Goal: Task Accomplishment & Management: Manage account settings

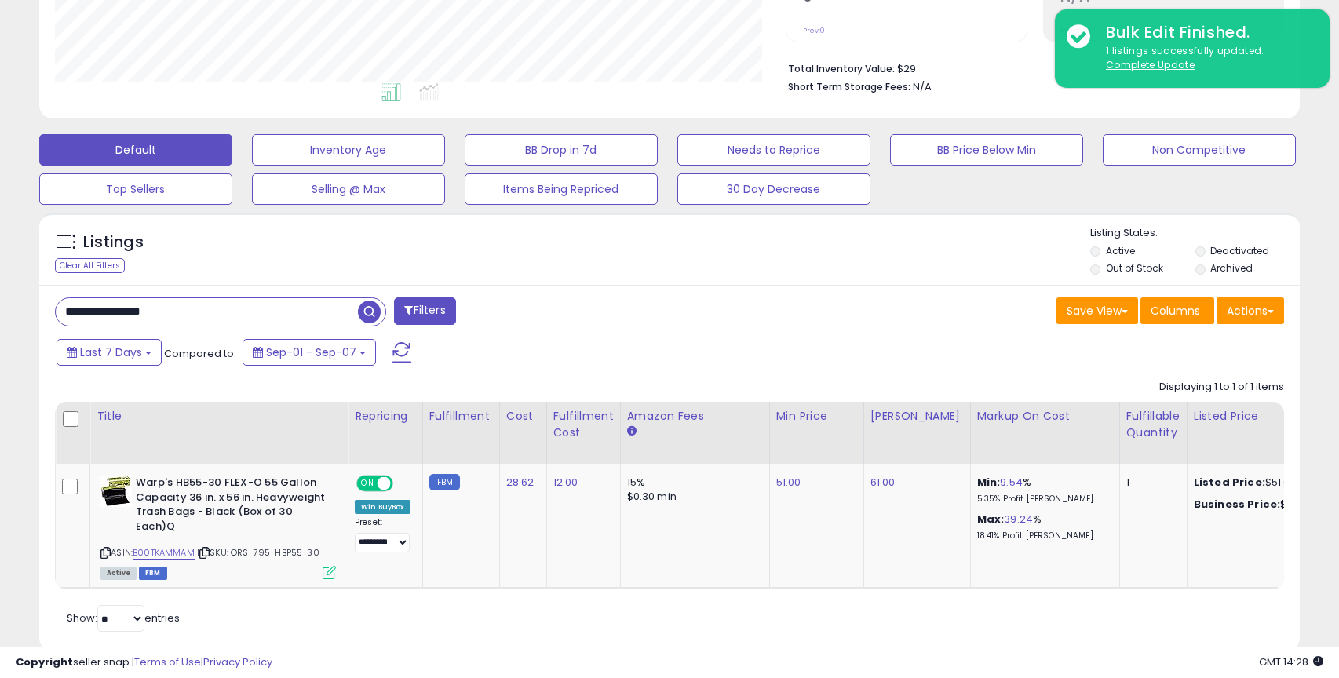
scroll to position [322, 730]
drag, startPoint x: 230, startPoint y: 310, endPoint x: 126, endPoint y: 305, distance: 104.5
click at [7, 307] on div "**********" at bounding box center [669, 200] width 1339 height 1019
type input "**********"
click at [377, 311] on span "button" at bounding box center [369, 311] width 23 height 23
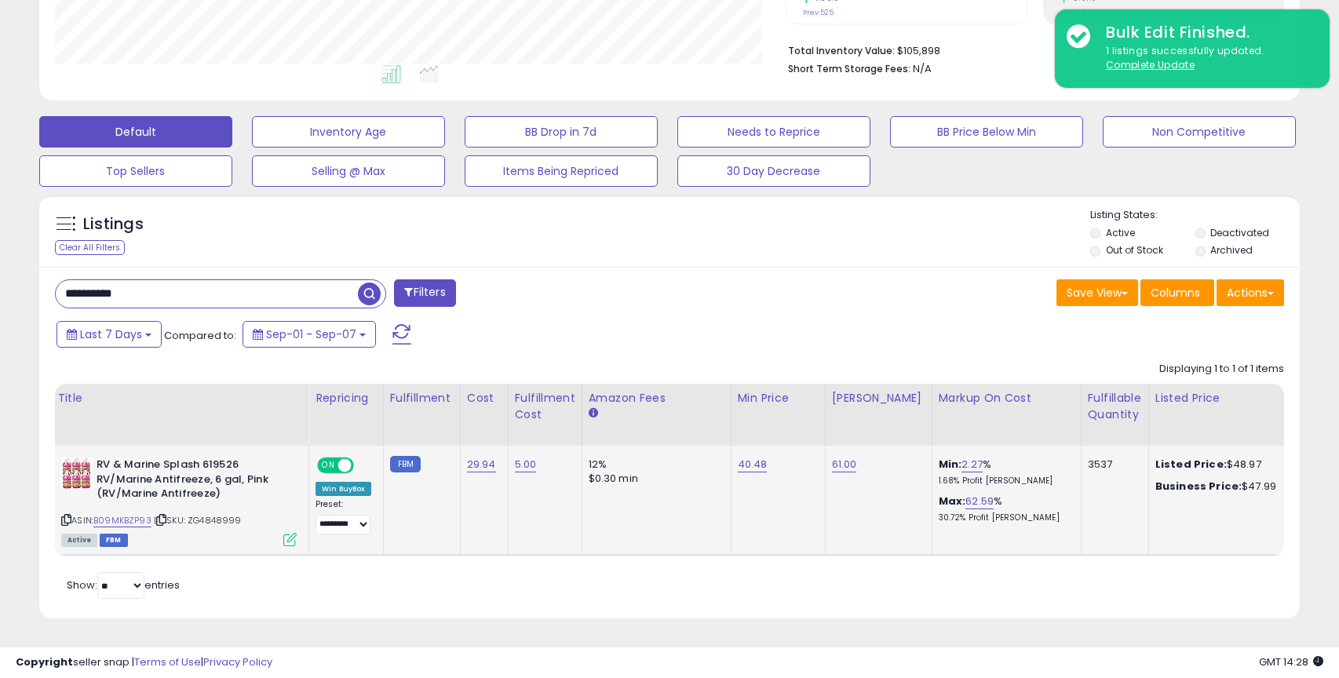
scroll to position [0, 0]
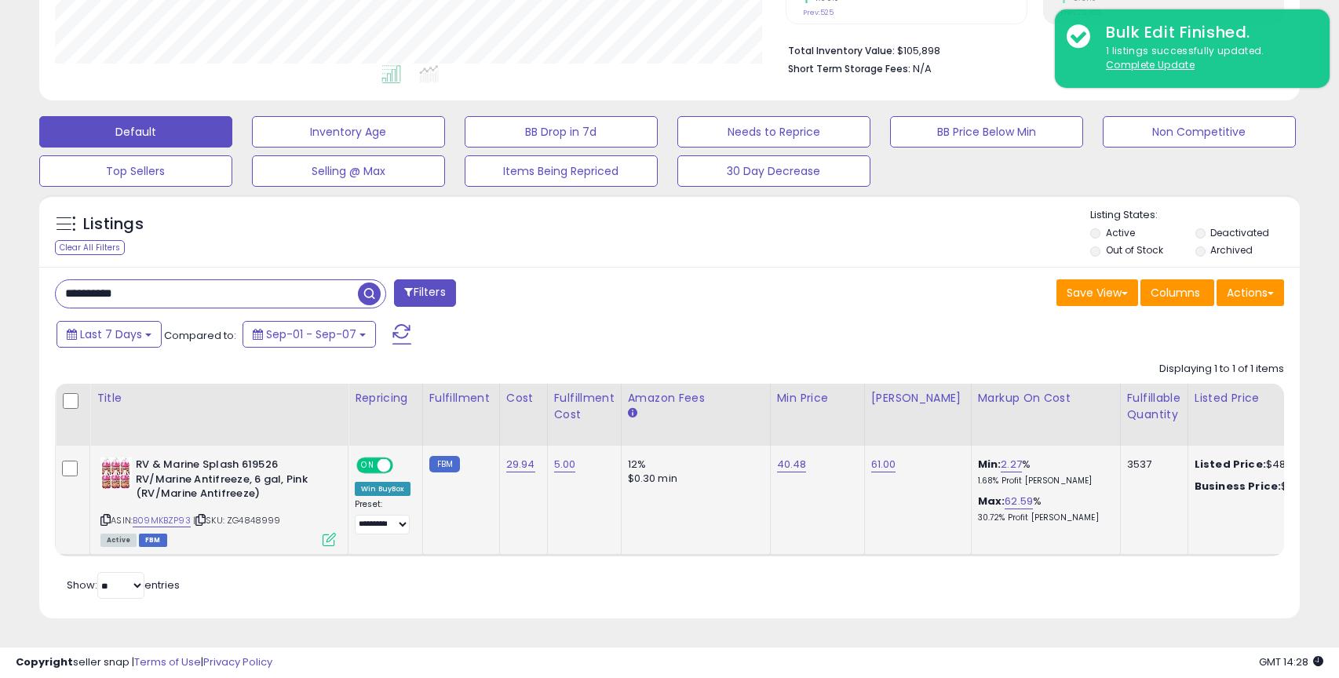
drag, startPoint x: 576, startPoint y: 522, endPoint x: 560, endPoint y: 521, distance: 15.7
click at [576, 522] on td "5.00" at bounding box center [584, 501] width 74 height 110
drag, startPoint x: 311, startPoint y: 479, endPoint x: 313, endPoint y: 469, distance: 9.5
click at [311, 479] on b "RV & Marine Splash 619526 RV/Marine Antifreeze, 6 gal, Pink (RV/Marine Antifree…" at bounding box center [231, 481] width 191 height 48
click at [638, 345] on div "Last 7 Days Compared to: Sep-01 - Sep-07" at bounding box center [514, 336] width 922 height 35
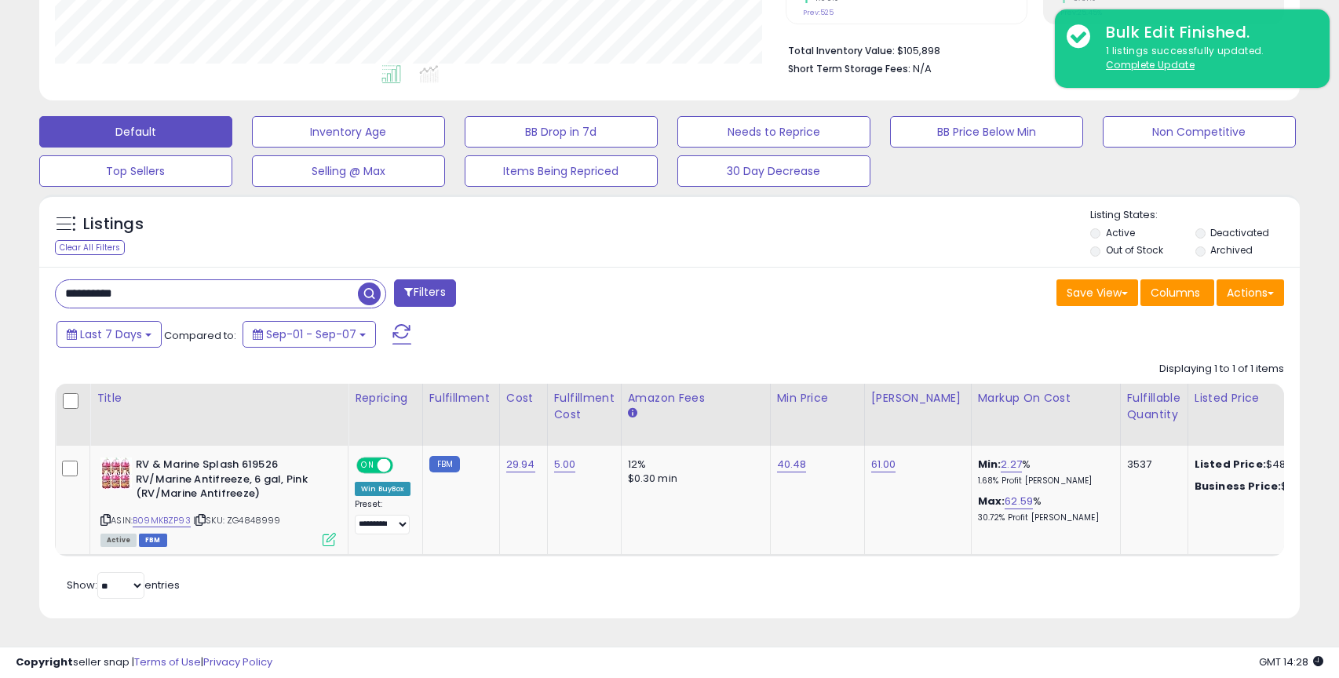
click at [626, 344] on div "Last 7 Days Compared to: Sep-01 - Sep-07" at bounding box center [514, 336] width 922 height 35
click at [580, 346] on div "Last 7 Days Compared to: Sep-01 - Sep-07" at bounding box center [514, 336] width 922 height 35
click at [549, 337] on div "Last 7 Days Compared to: Sep-01 - Sep-07" at bounding box center [514, 336] width 922 height 35
drag, startPoint x: 270, startPoint y: 521, endPoint x: 388, endPoint y: 386, distance: 179.1
click at [232, 523] on div "ASIN: B09MKBZP93 | SKU: ZG4848999 Active FBM" at bounding box center [217, 500] width 235 height 87
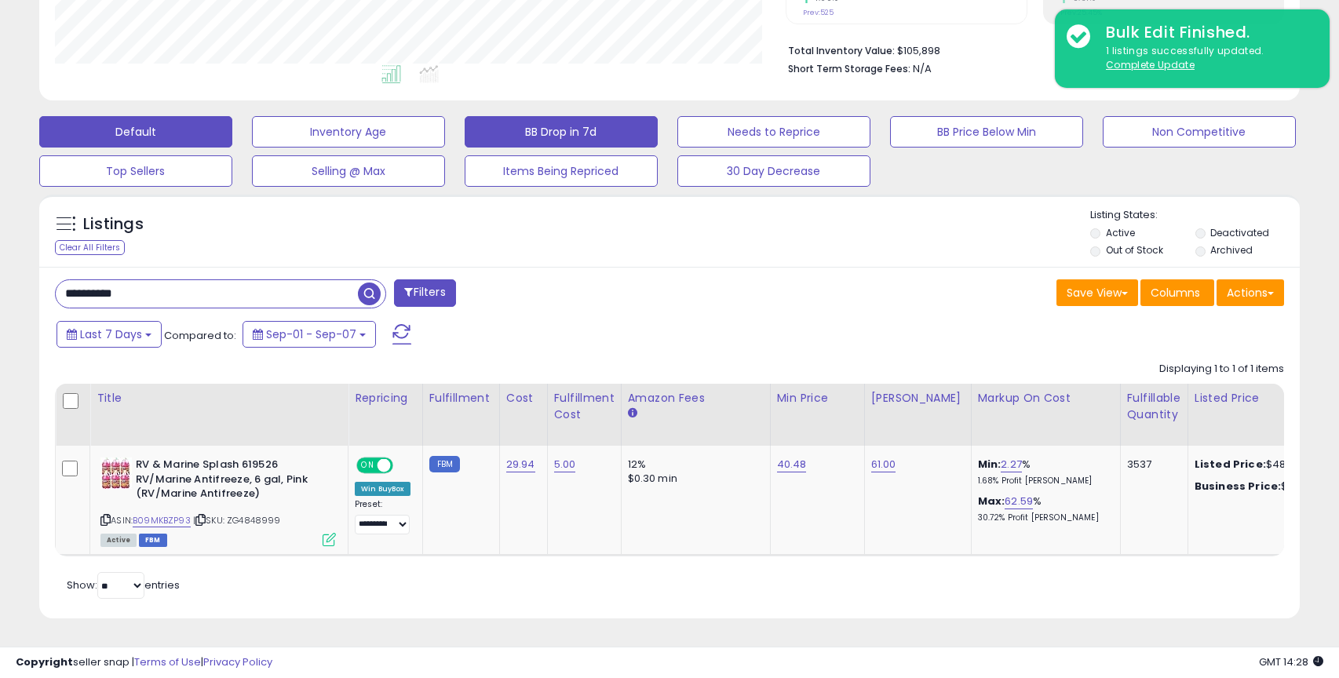
copy span "ZG4848999"
click at [525, 247] on div "Listings Clear All Filters Listing States:" at bounding box center [669, 234] width 1260 height 53
click at [543, 269] on div "**********" at bounding box center [669, 443] width 1260 height 352
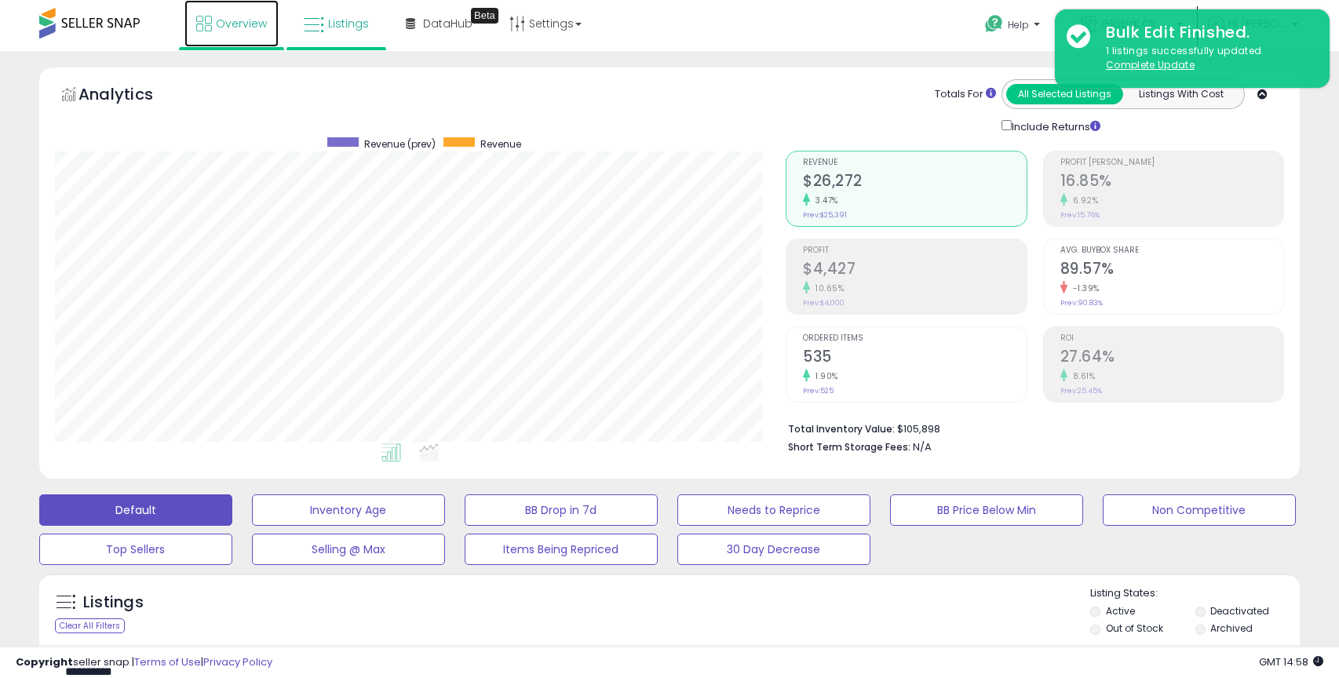
click at [239, 31] on link "Overview" at bounding box center [231, 23] width 94 height 47
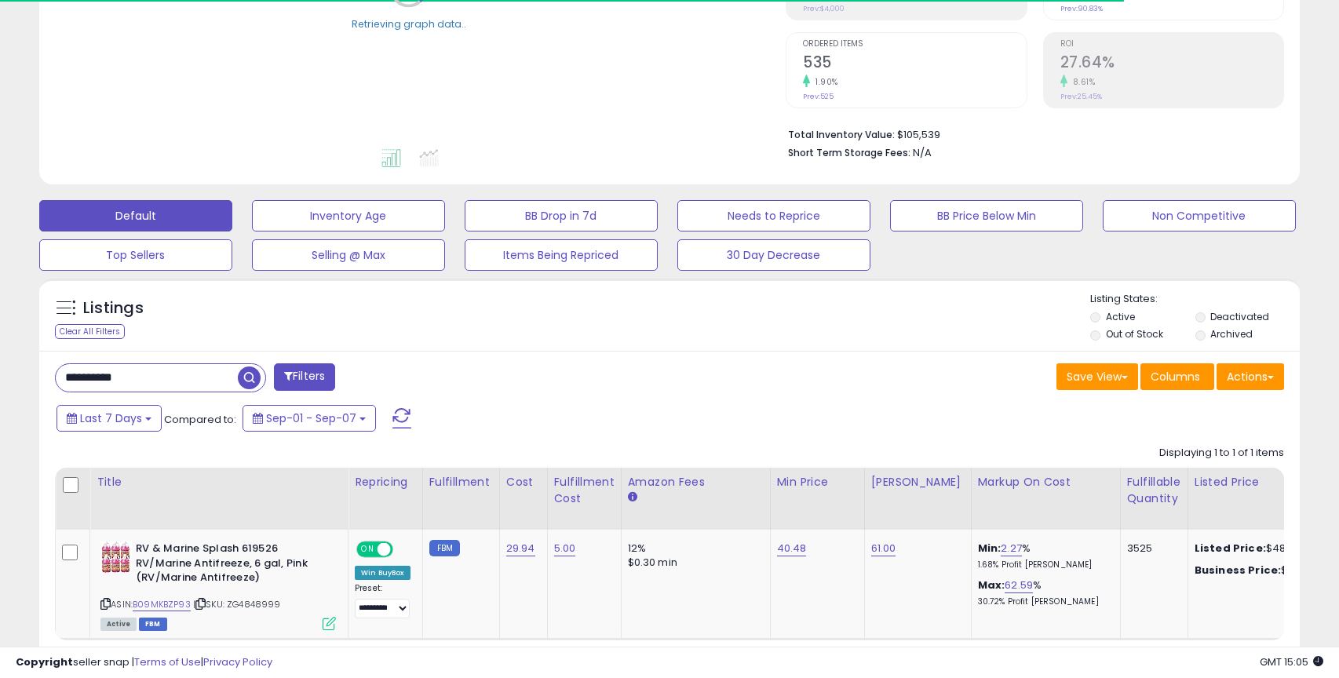
scroll to position [306, 0]
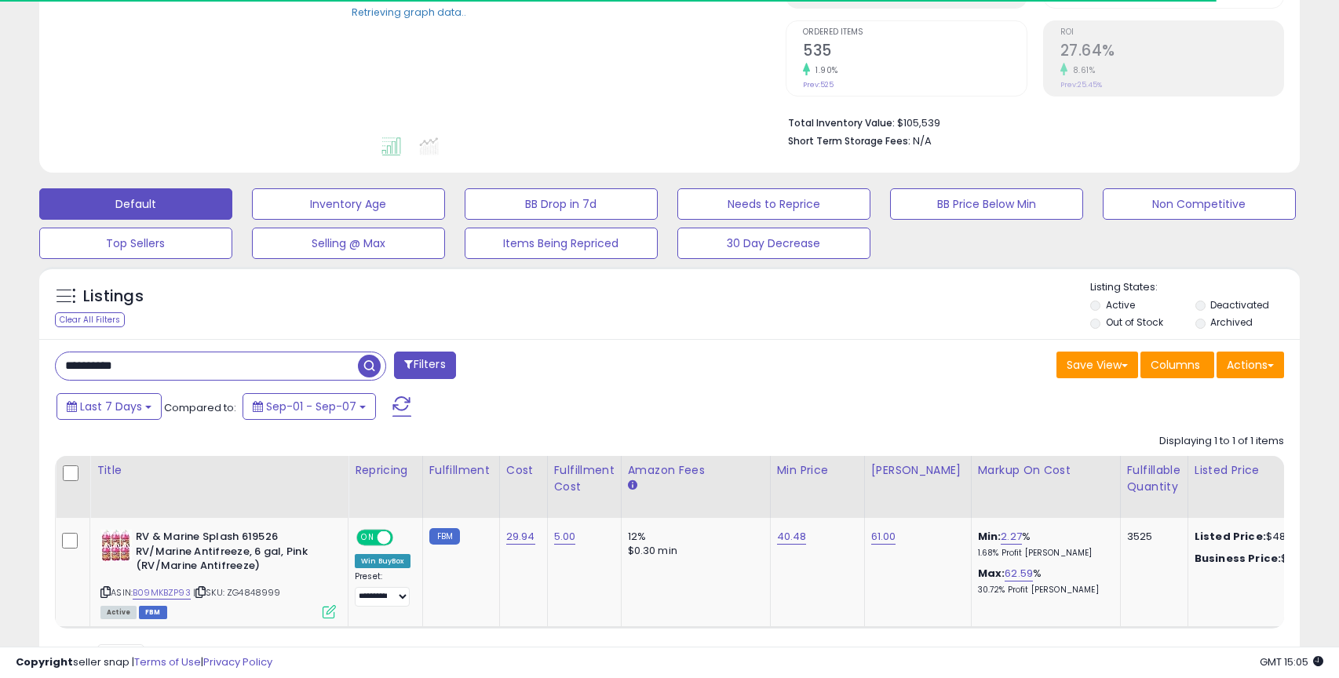
drag, startPoint x: 170, startPoint y: 358, endPoint x: 29, endPoint y: 357, distance: 141.2
click at [29, 357] on div "Listings Clear All Filters" at bounding box center [669, 485] width 1284 height 452
paste input "text"
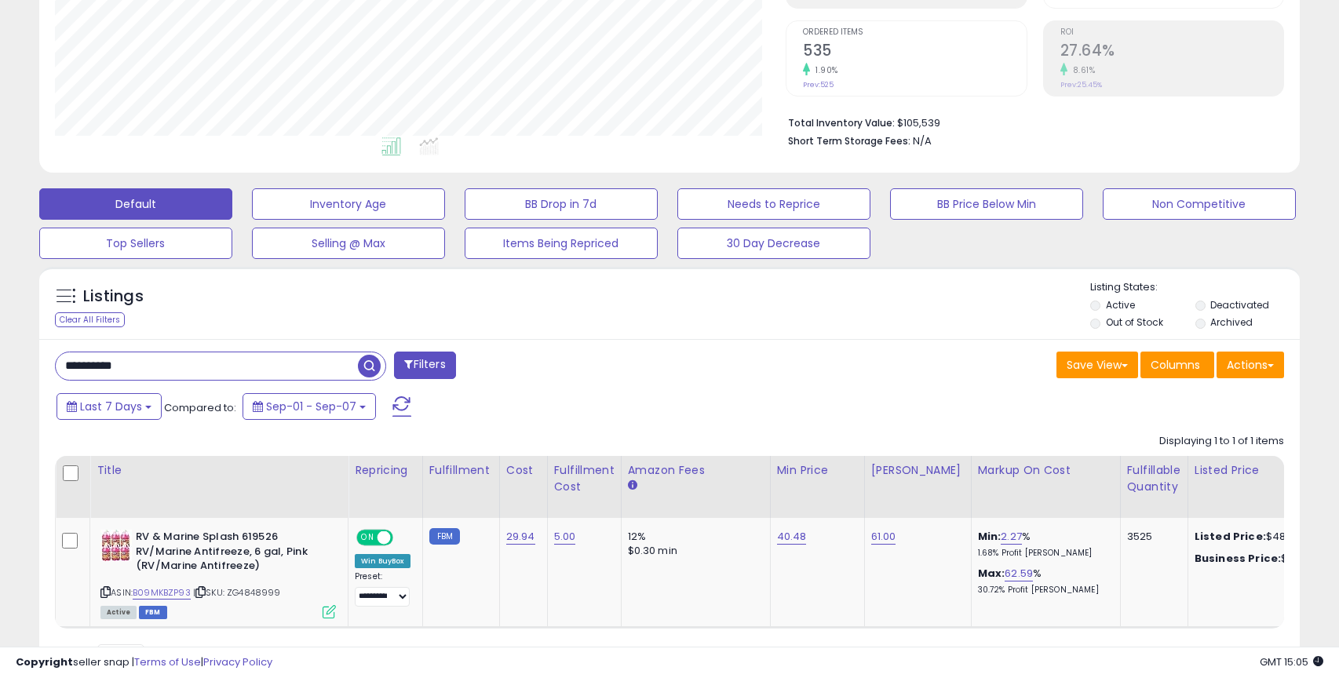
scroll to position [322, 730]
type input "**********"
click at [369, 366] on span "button" at bounding box center [369, 366] width 23 height 23
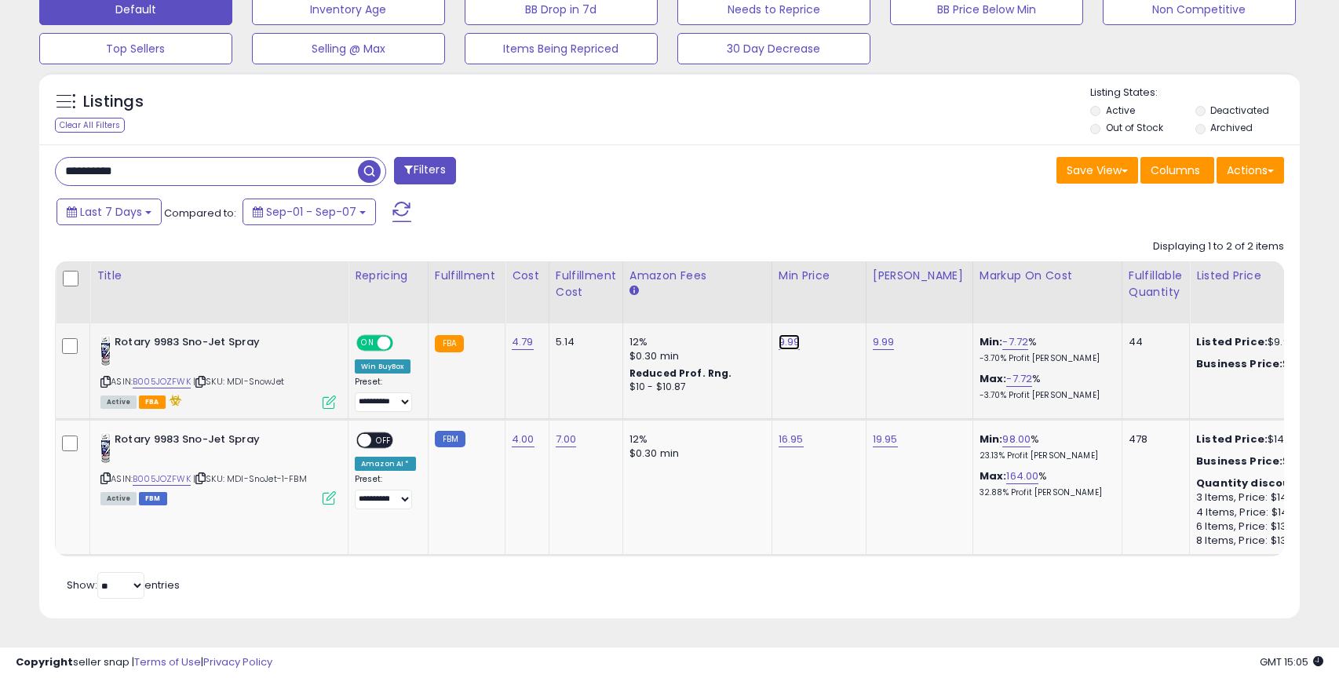
click at [783, 344] on link "9.99" at bounding box center [789, 342] width 22 height 16
drag, startPoint x: 734, startPoint y: 308, endPoint x: 649, endPoint y: 303, distance: 85.6
click at [649, 303] on table "Title Repricing" at bounding box center [1256, 408] width 2402 height 295
type input "*"
type input "*****"
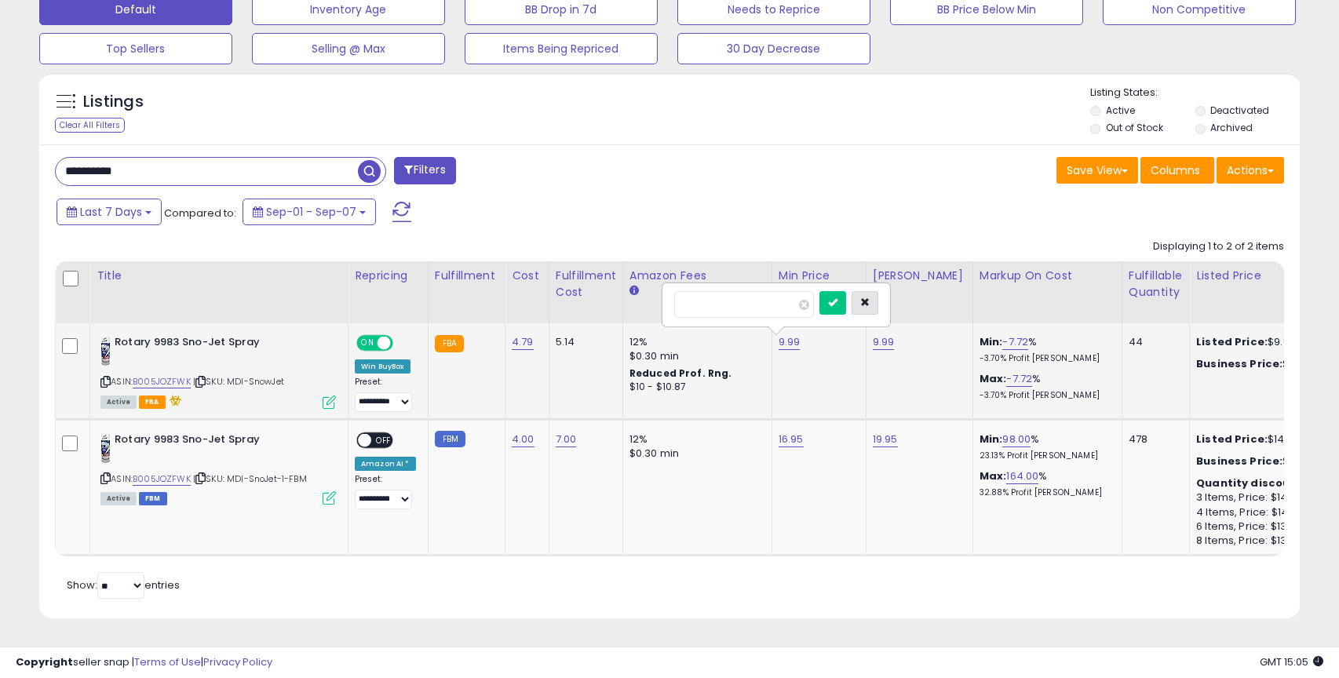
click at [878, 304] on button "button" at bounding box center [864, 303] width 27 height 24
click at [880, 342] on link "9.99" at bounding box center [883, 342] width 22 height 16
drag, startPoint x: 833, startPoint y: 300, endPoint x: 701, endPoint y: 302, distance: 132.6
click at [701, 302] on table "Title Repricing" at bounding box center [1256, 408] width 2402 height 295
type input "*****"
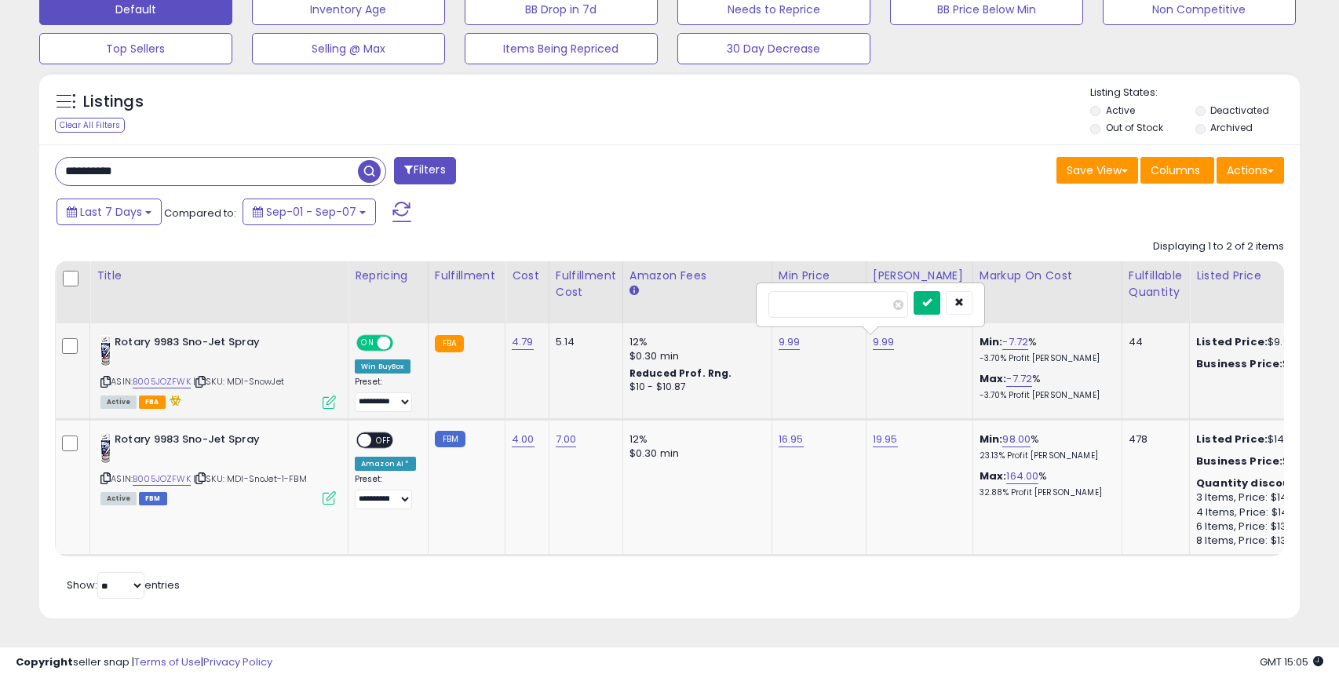
click at [931, 299] on icon "submit" at bounding box center [926, 301] width 9 height 9
click at [781, 341] on link "9.99" at bounding box center [789, 342] width 22 height 16
drag, startPoint x: 749, startPoint y: 305, endPoint x: 671, endPoint y: 304, distance: 78.5
click at [671, 304] on div "****" at bounding box center [776, 305] width 226 height 42
type input "*****"
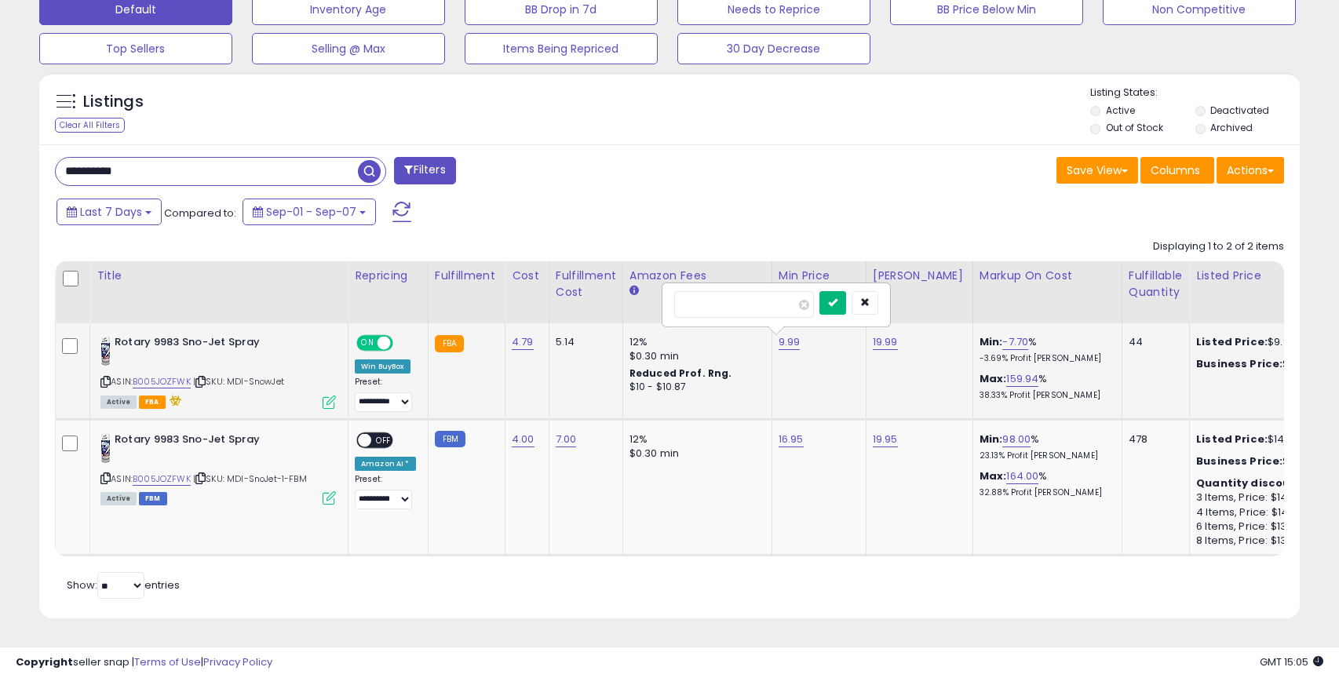
click at [837, 303] on icon "submit" at bounding box center [832, 301] width 9 height 9
click at [832, 377] on td "16.95" at bounding box center [818, 371] width 94 height 96
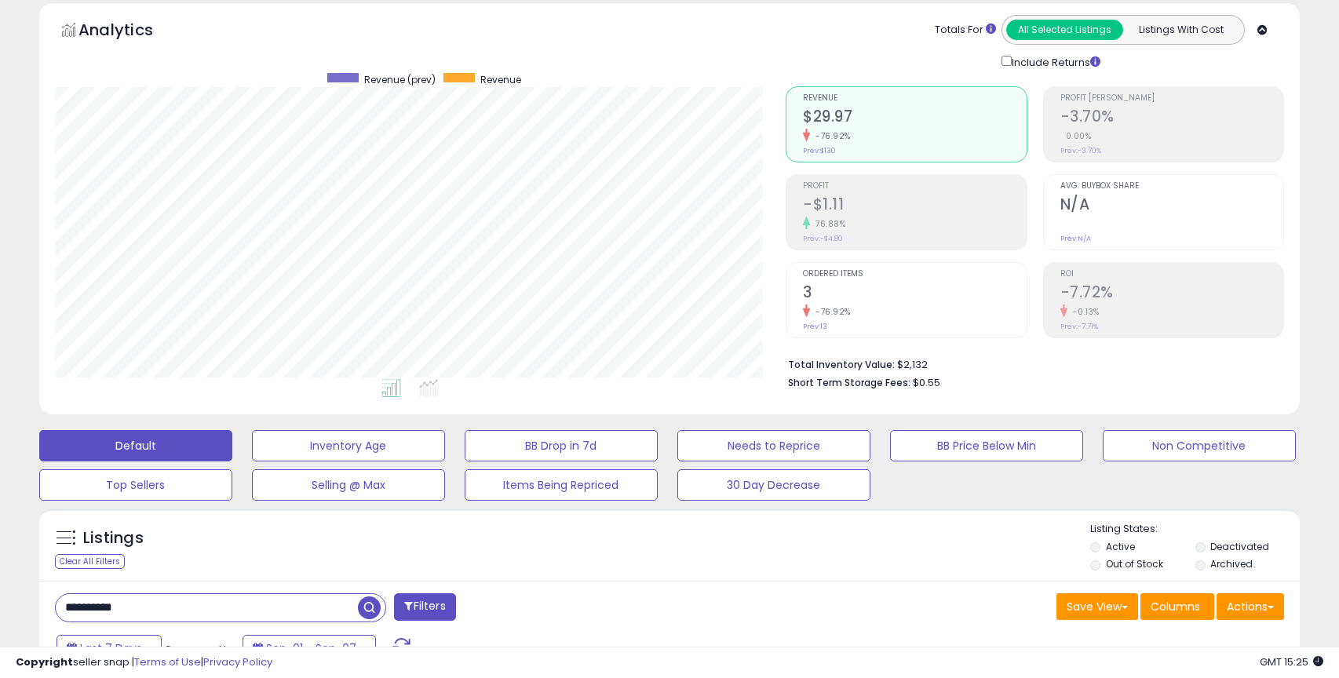
scroll to position [0, 0]
